Goal: Task Accomplishment & Management: Manage account settings

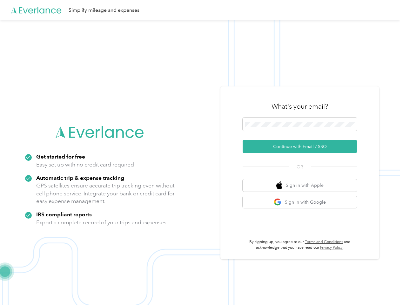
click at [201, 152] on img at bounding box center [199, 172] width 399 height 305
click at [201, 10] on div "Simplify mileage and expenses" at bounding box center [199, 10] width 399 height 20
click at [302, 146] on button "Continue with Email / SSO" at bounding box center [299, 146] width 114 height 13
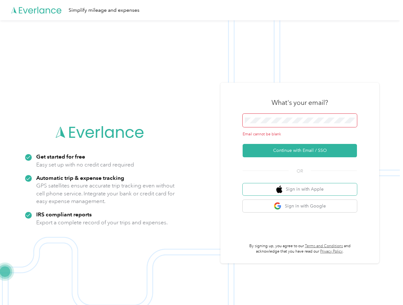
click at [302, 185] on button "Sign in with Apple" at bounding box center [299, 189] width 114 height 12
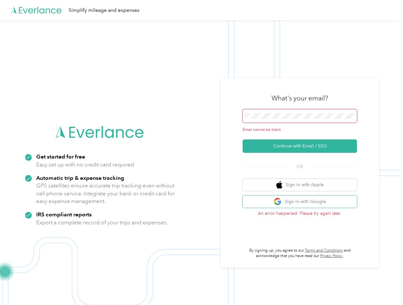
click at [302, 202] on button "Sign in with Google" at bounding box center [299, 201] width 114 height 12
